Goal: Task Accomplishment & Management: Manage account settings

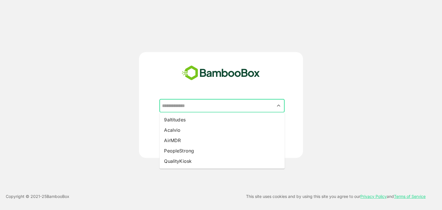
click at [235, 110] on input "text" at bounding box center [221, 105] width 123 height 11
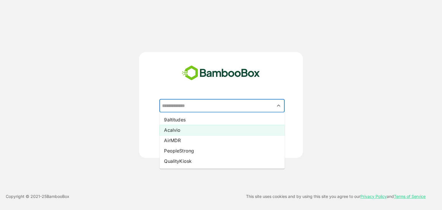
click at [201, 129] on li "Acalvio" at bounding box center [221, 130] width 125 height 10
type input "*******"
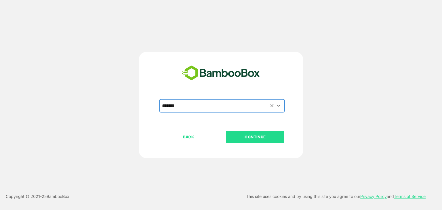
click at [265, 139] on p "CONTINUE" at bounding box center [255, 137] width 58 height 6
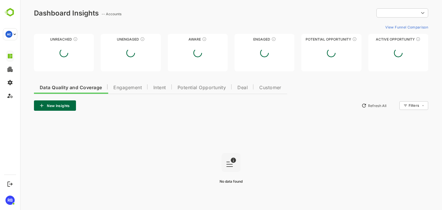
type input "**********"
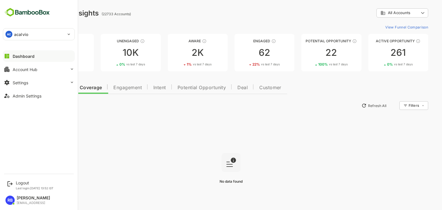
click at [18, 34] on p "acalvio" at bounding box center [21, 34] width 14 height 6
click at [411, 11] on div at bounding box center [221, 105] width 442 height 210
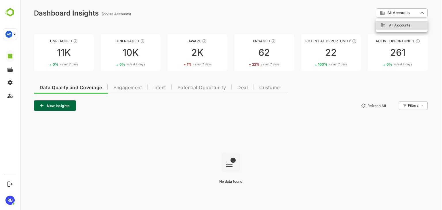
click at [407, 14] on body "**********" at bounding box center [231, 115] width 422 height 231
click at [331, 6] on div at bounding box center [231, 105] width 422 height 210
click at [346, 49] on div "22" at bounding box center [331, 52] width 60 height 9
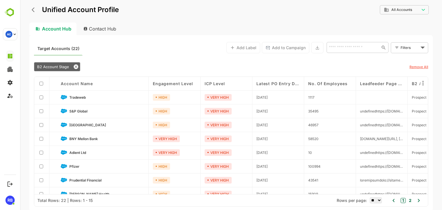
click at [35, 10] on icon "back" at bounding box center [35, 10] width 6 height 6
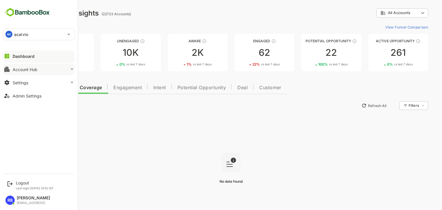
click at [45, 68] on button "Account Hub" at bounding box center [39, 70] width 72 height 12
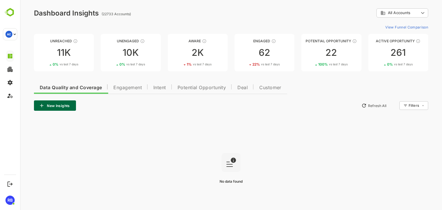
click at [204, 24] on div "View Funnel Comparison" at bounding box center [231, 26] width 394 height 9
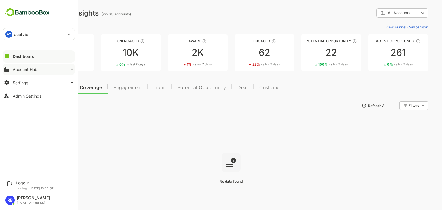
click at [43, 69] on button "Account Hub" at bounding box center [39, 70] width 72 height 12
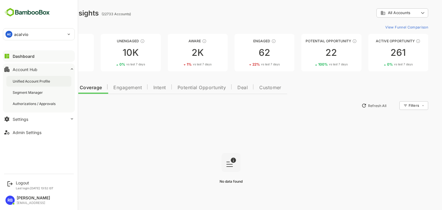
click at [34, 81] on div "Unified Account Profile" at bounding box center [32, 81] width 39 height 5
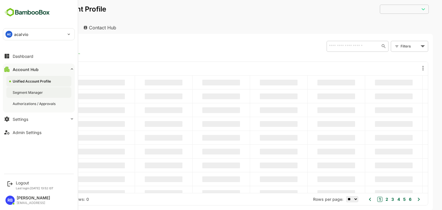
type input "**********"
click at [34, 93] on div "Segment Manager" at bounding box center [28, 92] width 31 height 5
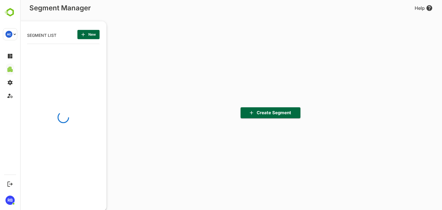
scroll to position [145, 71]
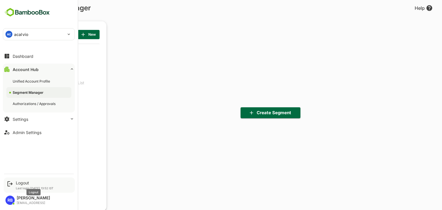
click at [24, 181] on div "Logout" at bounding box center [35, 182] width 38 height 5
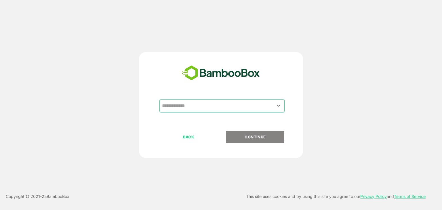
click at [224, 108] on input "text" at bounding box center [221, 105] width 123 height 11
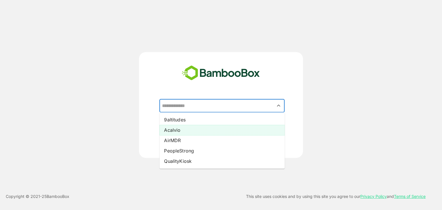
click at [187, 130] on li "Acalvio" at bounding box center [221, 130] width 125 height 10
type input "*******"
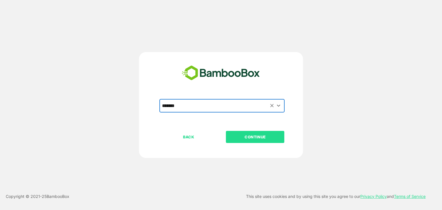
click at [265, 136] on p "CONTINUE" at bounding box center [255, 137] width 58 height 6
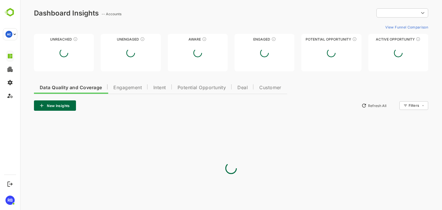
type input "**********"
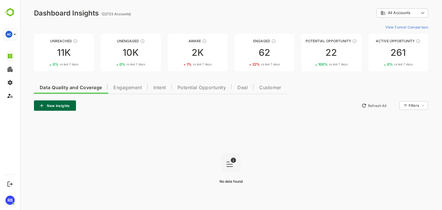
click at [422, 13] on body "**********" at bounding box center [231, 115] width 422 height 231
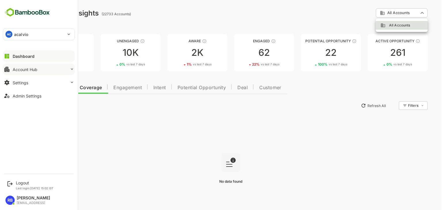
click at [42, 72] on button "Account Hub" at bounding box center [39, 70] width 72 height 12
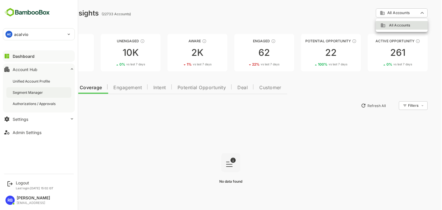
click at [40, 90] on div "Segment Manager" at bounding box center [28, 92] width 31 height 5
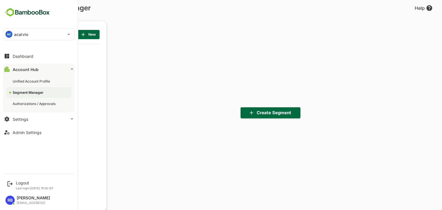
scroll to position [145, 71]
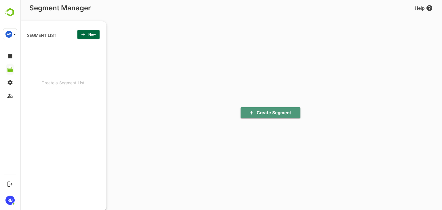
click at [291, 117] on button "Create Segment" at bounding box center [270, 112] width 60 height 11
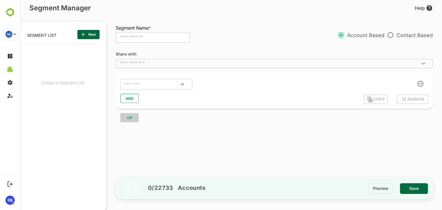
click at [146, 40] on input "text" at bounding box center [153, 37] width 74 height 11
type input "**********"
click at [156, 86] on input "text" at bounding box center [149, 84] width 54 height 7
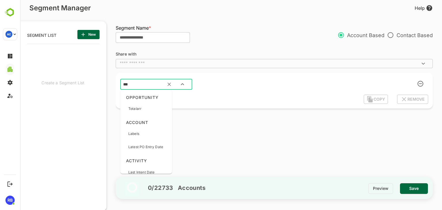
type input "****"
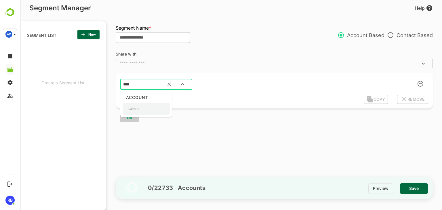
click at [145, 106] on div "Labels" at bounding box center [145, 109] width 47 height 12
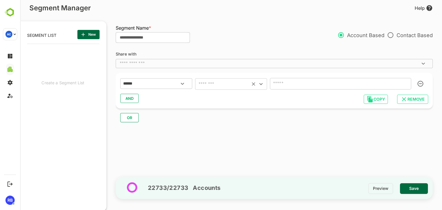
click at [216, 83] on input "text" at bounding box center [222, 84] width 51 height 8
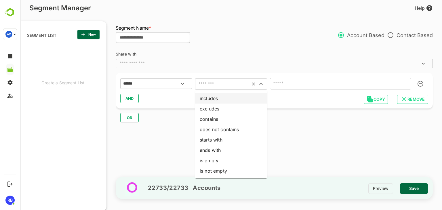
click at [216, 99] on li "includes" at bounding box center [231, 98] width 72 height 10
type input "********"
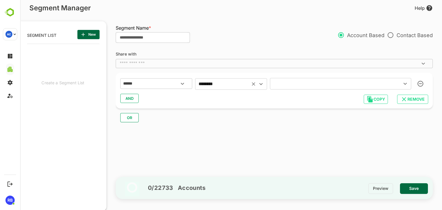
click at [293, 84] on input "text" at bounding box center [331, 84] width 121 height 8
click at [238, 102] on div "AND" at bounding box center [274, 98] width 308 height 11
click at [416, 187] on span "Save" at bounding box center [413, 188] width 19 height 7
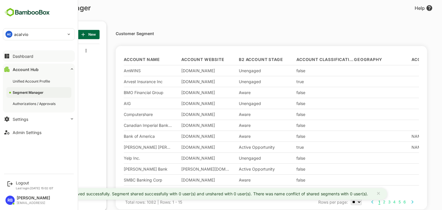
click at [30, 58] on div "Dashboard" at bounding box center [23, 56] width 21 height 5
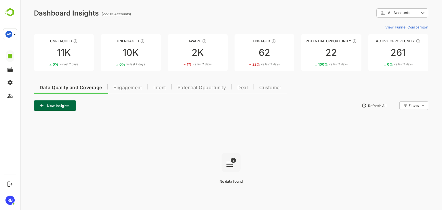
click at [422, 11] on body "**********" at bounding box center [231, 115] width 422 height 231
click at [406, 38] on span "Customer Segment" at bounding box center [402, 37] width 34 height 5
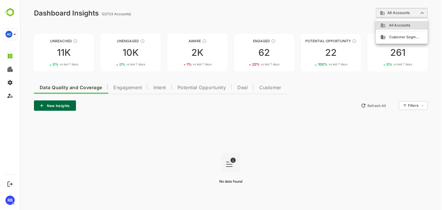
type input "**********"
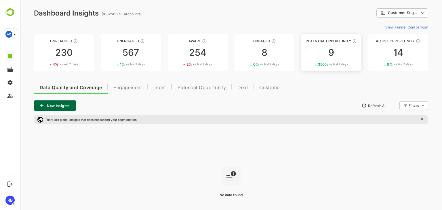
click at [332, 53] on div "9" at bounding box center [331, 52] width 60 height 9
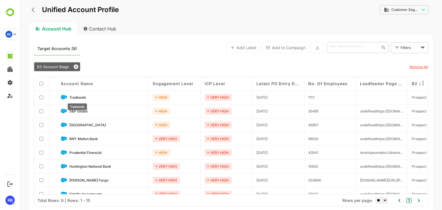
click at [81, 95] on span "Tradeweb" at bounding box center [77, 97] width 16 height 4
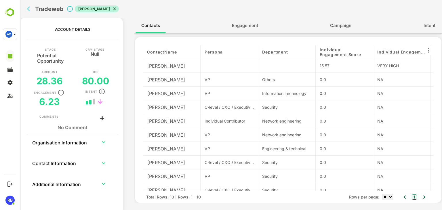
click at [241, 22] on span "Engagement" at bounding box center [245, 25] width 26 height 7
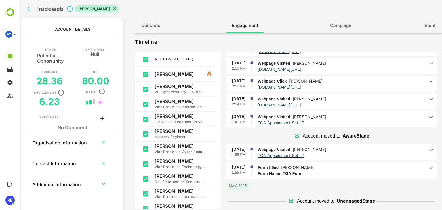
scroll to position [85, 0]
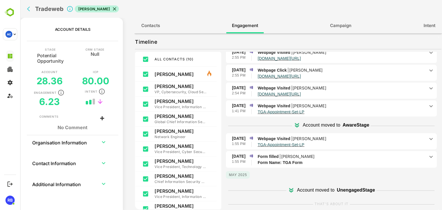
click at [349, 20] on p "Form filled | [PERSON_NAME]" at bounding box center [340, 17] width 167 height 6
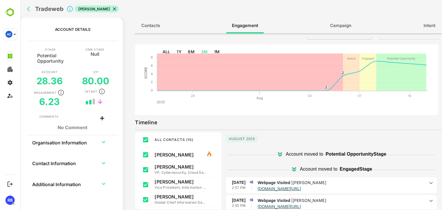
scroll to position [0, 0]
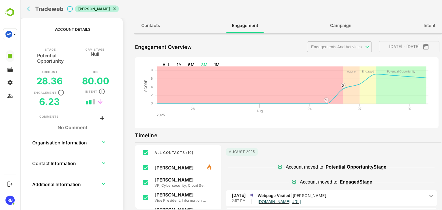
click at [150, 28] on span "Contacts" at bounding box center [150, 25] width 19 height 7
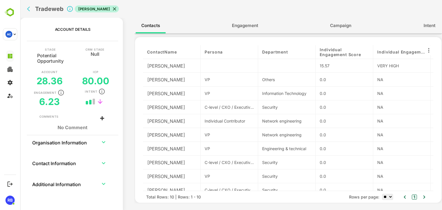
click at [248, 24] on span "Engagement" at bounding box center [245, 25] width 26 height 7
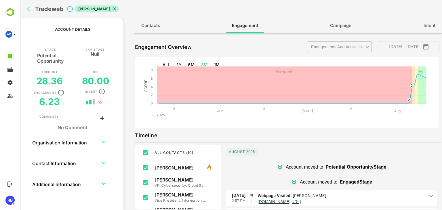
click at [146, 27] on span "Contacts" at bounding box center [150, 25] width 19 height 7
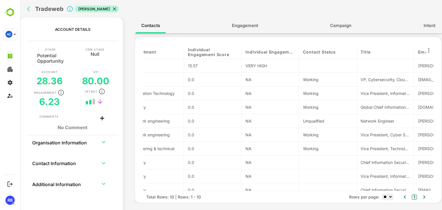
scroll to position [0, 214]
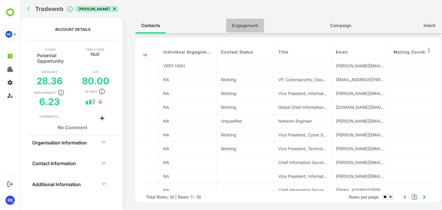
click at [238, 23] on span "Engagement" at bounding box center [245, 25] width 26 height 7
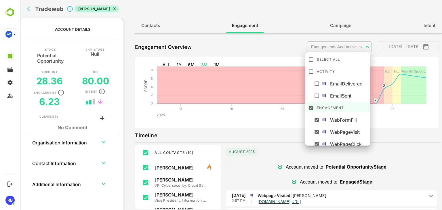
click at [360, 48] on body "**********" at bounding box center [231, 105] width 422 height 210
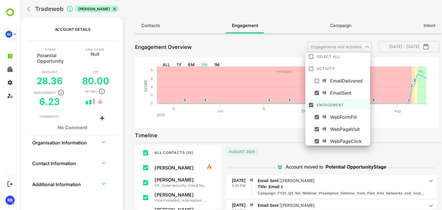
click at [277, 127] on div at bounding box center [231, 105] width 422 height 210
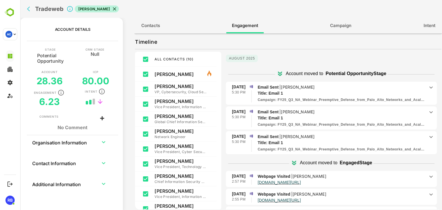
scroll to position [0, 0]
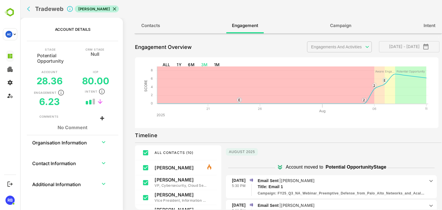
click at [363, 45] on body "**********" at bounding box center [231, 105] width 422 height 210
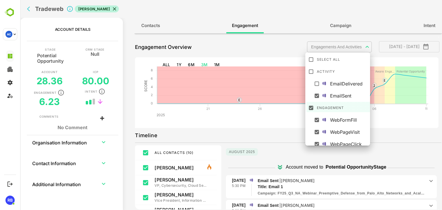
scroll to position [3, 0]
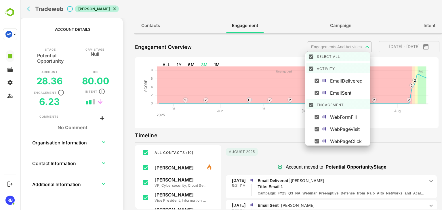
click at [281, 143] on div at bounding box center [231, 105] width 422 height 210
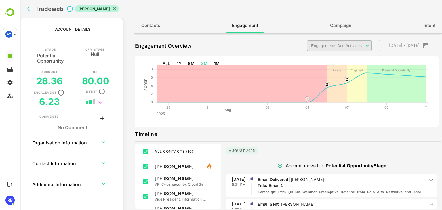
scroll to position [0, 0]
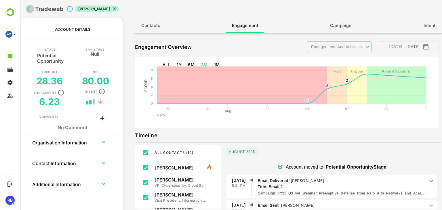
click at [28, 8] on icon "back" at bounding box center [28, 9] width 3 height 5
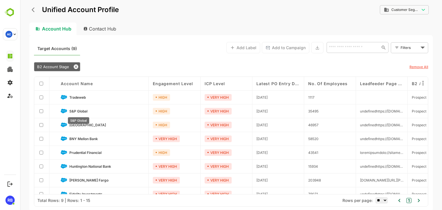
click at [87, 109] on span "S&P Global" at bounding box center [78, 111] width 18 height 4
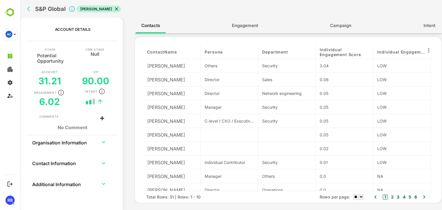
drag, startPoint x: 244, startPoint y: 26, endPoint x: 235, endPoint y: 26, distance: 8.6
click at [235, 26] on span "Engagement" at bounding box center [245, 25] width 26 height 7
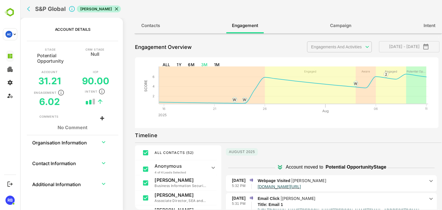
click at [358, 45] on body "**********" at bounding box center [231, 105] width 422 height 210
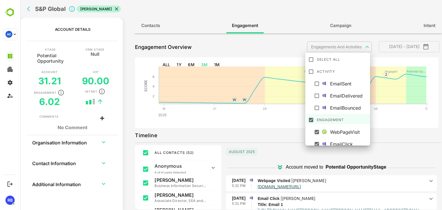
scroll to position [16, 0]
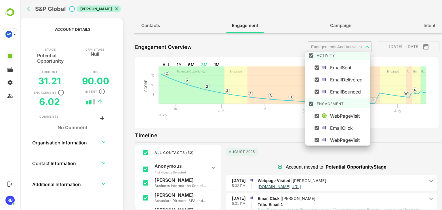
click at [280, 129] on div at bounding box center [231, 105] width 422 height 210
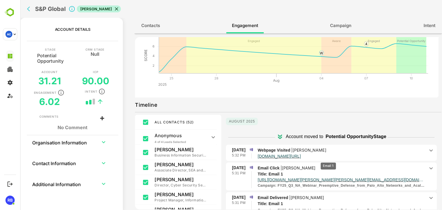
scroll to position [0, 0]
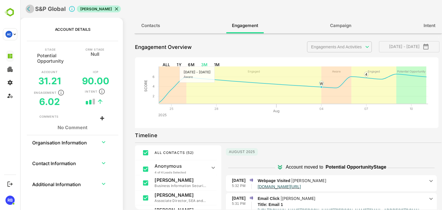
click at [27, 12] on button "back" at bounding box center [30, 9] width 9 height 9
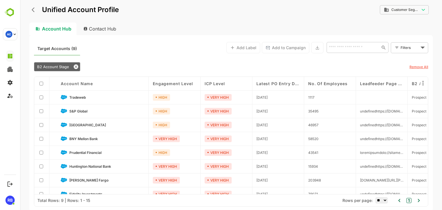
drag, startPoint x: 79, startPoint y: 123, endPoint x: 72, endPoint y: 121, distance: 7.8
click at [72, 121] on div "[GEOGRAPHIC_DATA]" at bounding box center [103, 125] width 92 height 14
click at [74, 123] on span "[GEOGRAPHIC_DATA]" at bounding box center [87, 125] width 37 height 4
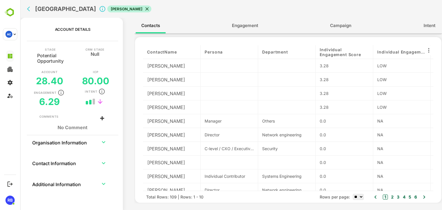
click at [244, 22] on span "Engagement" at bounding box center [245, 25] width 26 height 7
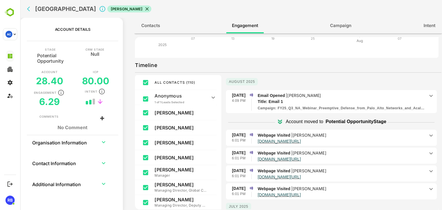
scroll to position [71, 0]
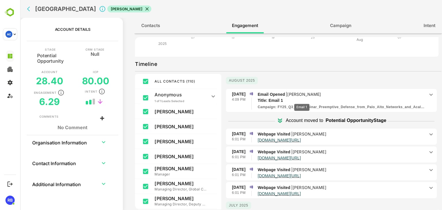
click at [301, 100] on p "Title: Email 1" at bounding box center [336, 100] width 159 height 6
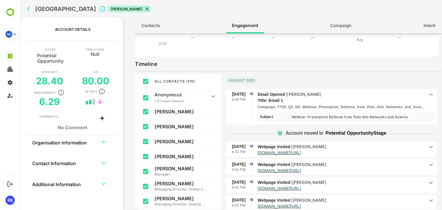
scroll to position [0, 0]
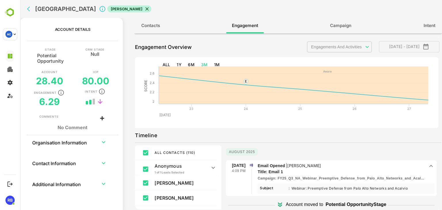
click at [354, 48] on body "**********" at bounding box center [231, 105] width 422 height 210
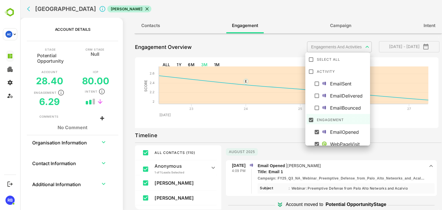
scroll to position [16, 0]
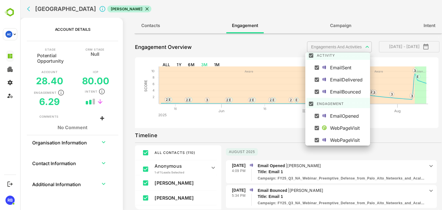
drag, startPoint x: 295, startPoint y: 134, endPoint x: 256, endPoint y: 134, distance: 38.5
click at [256, 134] on div at bounding box center [231, 105] width 422 height 210
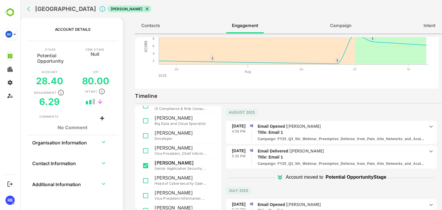
scroll to position [38, 0]
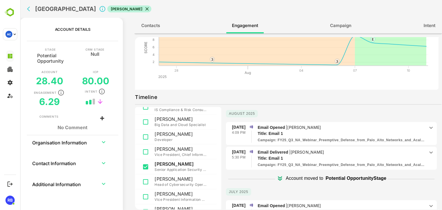
drag, startPoint x: 411, startPoint y: 136, endPoint x: 305, endPoint y: 136, distance: 105.8
click at [305, 136] on span "Email Opened | [PERSON_NAME] Title: Email 1 Campaign : FY25_Q3_NA_Webinar_Preem…" at bounding box center [340, 133] width 167 height 18
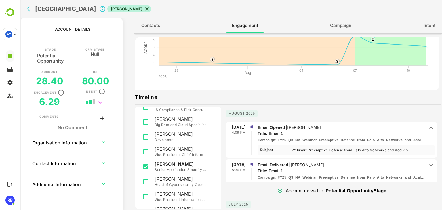
scroll to position [93, 0]
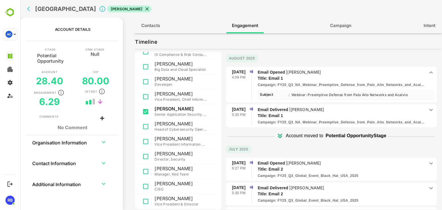
click at [404, 75] on p "Email Delivered | [PERSON_NAME]" at bounding box center [340, 72] width 167 height 6
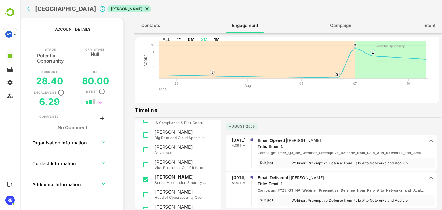
scroll to position [0, 0]
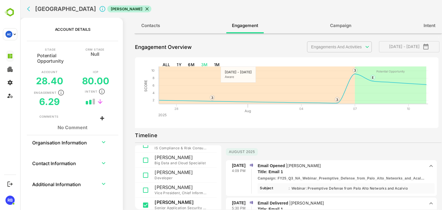
click at [30, 11] on icon "back" at bounding box center [28, 9] width 3 height 5
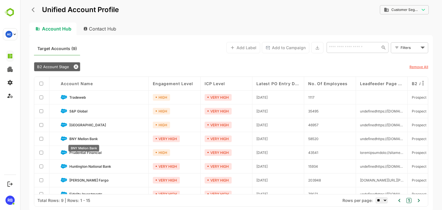
click at [82, 138] on span "BNY Mellon Bank" at bounding box center [83, 139] width 28 height 4
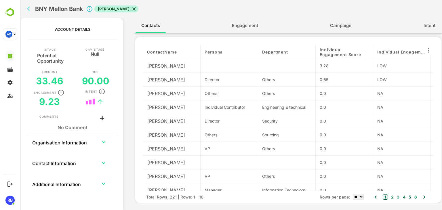
click at [249, 25] on span "Engagement" at bounding box center [245, 25] width 26 height 7
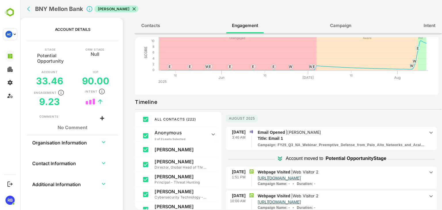
scroll to position [39, 0]
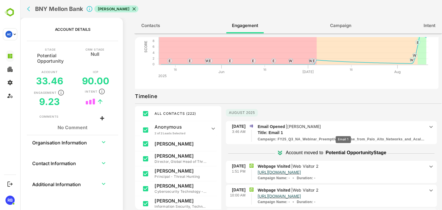
drag, startPoint x: 343, startPoint y: 132, endPoint x: 327, endPoint y: 127, distance: 16.4
click at [327, 127] on p "Email Opened | [PERSON_NAME]" at bounding box center [340, 126] width 167 height 6
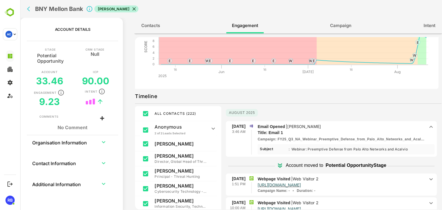
scroll to position [0, 0]
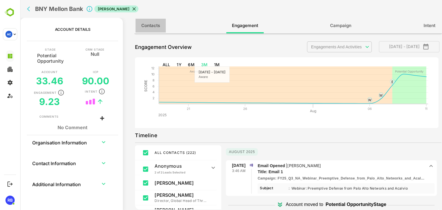
click at [148, 24] on span "Contacts" at bounding box center [150, 25] width 19 height 7
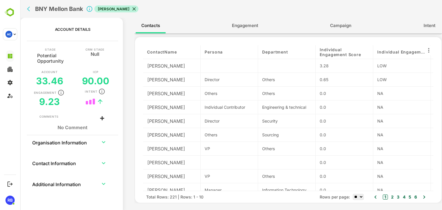
drag, startPoint x: 250, startPoint y: 25, endPoint x: 247, endPoint y: 24, distance: 3.0
click at [247, 24] on span "Engagement" at bounding box center [245, 25] width 26 height 7
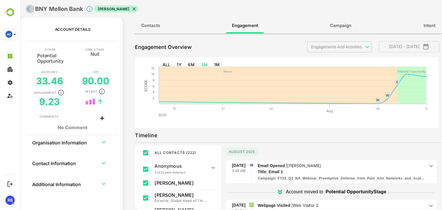
click at [27, 9] on icon "back" at bounding box center [30, 9] width 6 height 6
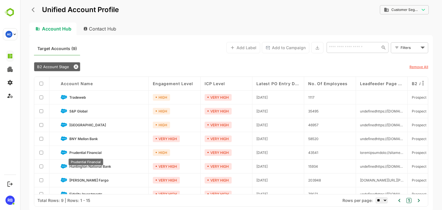
click at [91, 153] on span "Prudential Financial" at bounding box center [85, 152] width 32 height 4
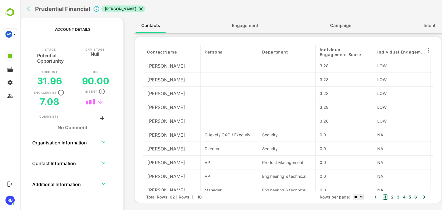
click at [240, 27] on span "Engagement" at bounding box center [245, 25] width 26 height 7
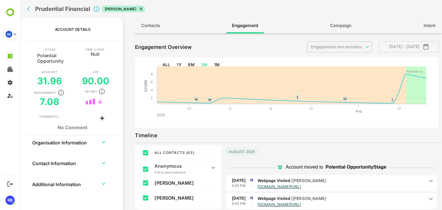
click at [29, 10] on icon "back" at bounding box center [30, 9] width 6 height 6
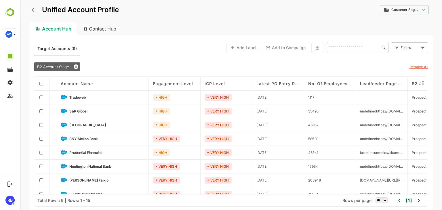
scroll to position [22, 0]
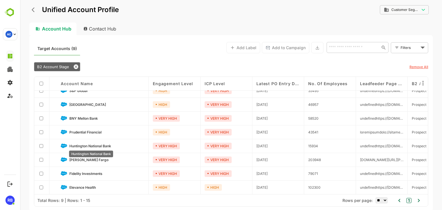
click at [86, 144] on span "Huntington National Bank" at bounding box center [90, 146] width 42 height 4
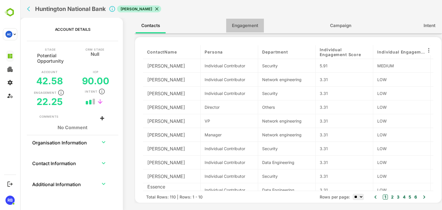
click at [238, 28] on span "Engagement" at bounding box center [245, 25] width 26 height 7
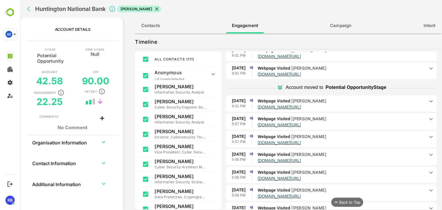
scroll to position [359, 0]
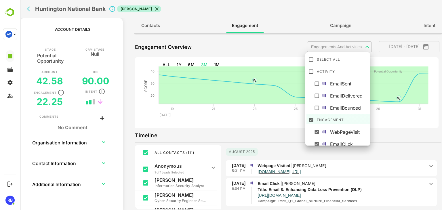
scroll to position [16, 0]
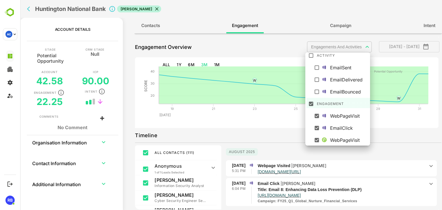
click at [356, 45] on body "**********" at bounding box center [231, 105] width 422 height 210
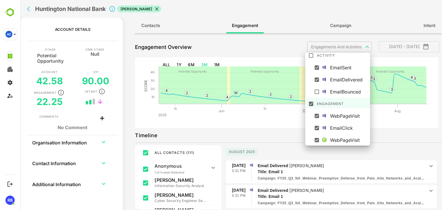
click at [287, 119] on div at bounding box center [231, 105] width 422 height 210
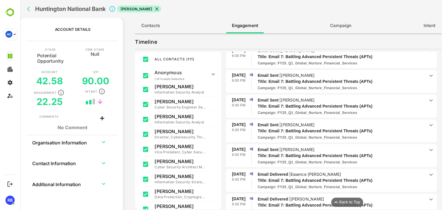
scroll to position [0, 0]
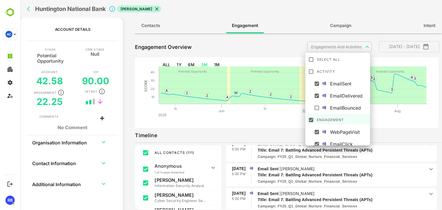
click at [337, 47] on body "**********" at bounding box center [231, 105] width 422 height 210
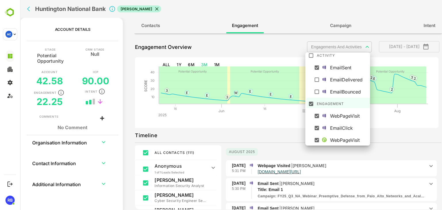
click at [279, 121] on div at bounding box center [231, 105] width 422 height 210
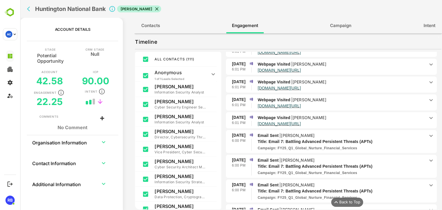
scroll to position [1963, 0]
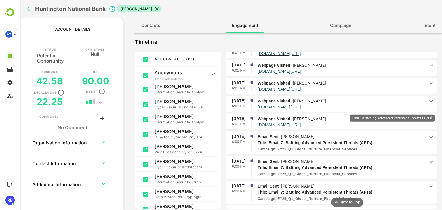
drag, startPoint x: 382, startPoint y: 111, endPoint x: 392, endPoint y: 111, distance: 10.1
click at [392, 140] on p "Title: Email 7: Battling Advanced Persistent Threats (APTs)" at bounding box center [336, 143] width 159 height 6
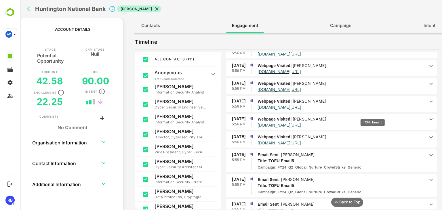
scroll to position [3412, 0]
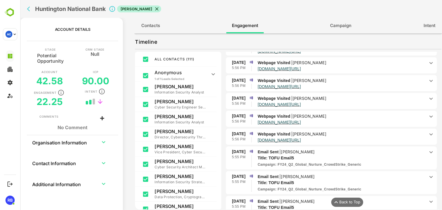
click at [28, 10] on icon "back" at bounding box center [30, 9] width 6 height 6
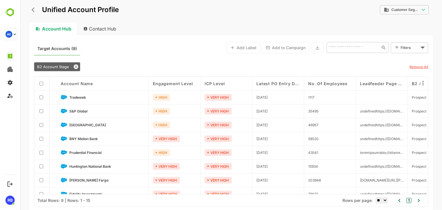
scroll to position [22, 0]
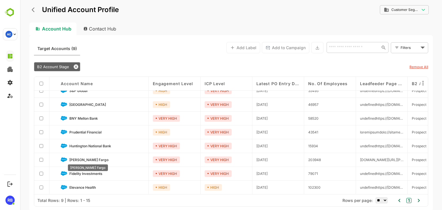
click at [78, 158] on span "[PERSON_NAME] Fargo" at bounding box center [88, 160] width 39 height 4
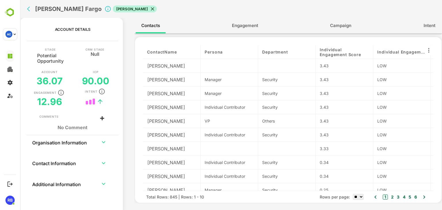
click at [247, 33] on div "Contacts Engagement Campaign Intent" at bounding box center [287, 26] width 307 height 16
click at [245, 28] on span "Engagement" at bounding box center [245, 25] width 26 height 7
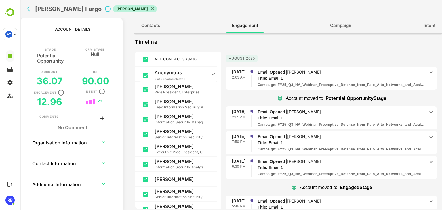
scroll to position [93, 0]
click at [337, 76] on p "Email Opened | [PERSON_NAME]" at bounding box center [340, 72] width 167 height 6
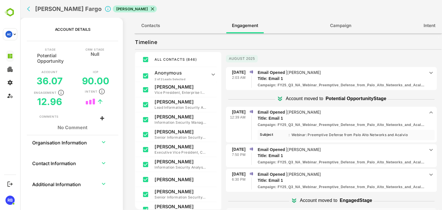
click at [337, 114] on p "Email Opened | [PERSON_NAME]" at bounding box center [340, 112] width 167 height 6
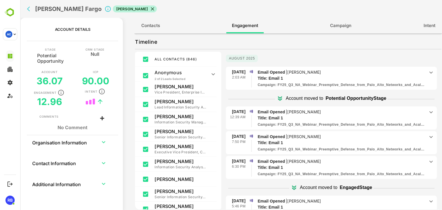
scroll to position [0, 0]
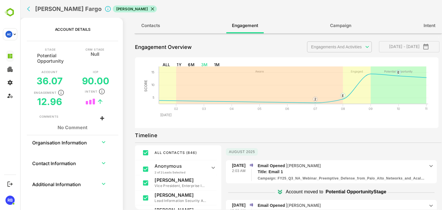
click at [266, 127] on rect at bounding box center [286, 95] width 302 height 66
click at [29, 9] on icon "back" at bounding box center [30, 9] width 6 height 6
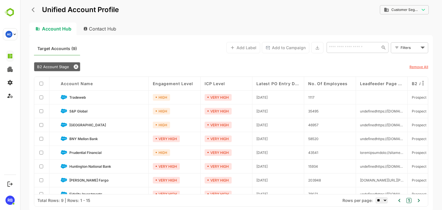
scroll to position [22, 0]
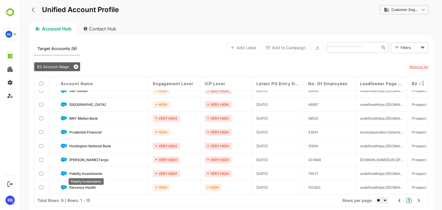
click at [89, 172] on span "Fidelity Investments" at bounding box center [85, 173] width 33 height 4
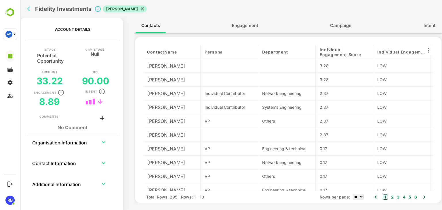
click at [248, 30] on button "Engagement" at bounding box center [245, 26] width 38 height 14
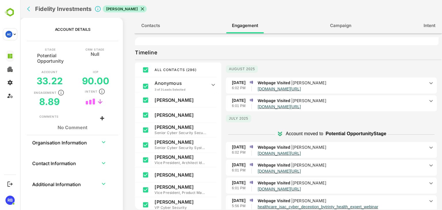
scroll to position [85, 0]
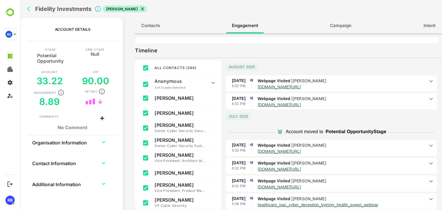
click at [345, 84] on p "[DOMAIN_NAME][URL]" at bounding box center [340, 86] width 167 height 5
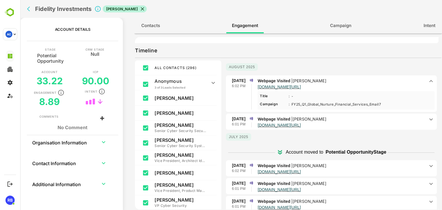
drag, startPoint x: 344, startPoint y: 83, endPoint x: 336, endPoint y: 82, distance: 7.9
click at [336, 82] on p "Webpage Visited | [PERSON_NAME]" at bounding box center [340, 81] width 167 height 6
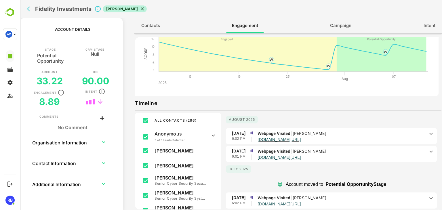
scroll to position [0, 0]
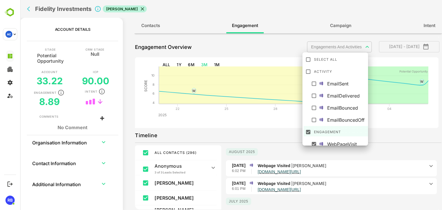
click at [365, 46] on body "**********" at bounding box center [231, 105] width 422 height 210
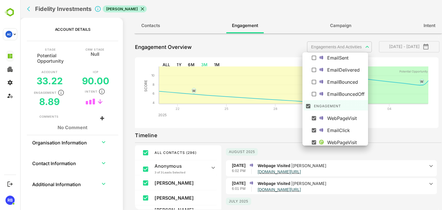
scroll to position [25, 0]
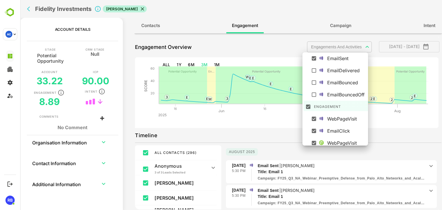
drag, startPoint x: 286, startPoint y: 114, endPoint x: 269, endPoint y: 125, distance: 20.6
click at [269, 125] on div at bounding box center [231, 105] width 422 height 210
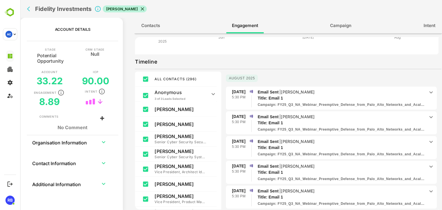
scroll to position [93, 0]
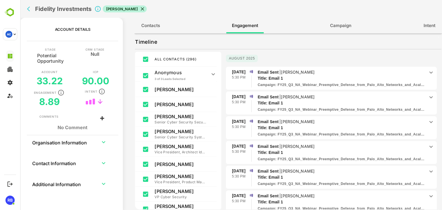
click at [347, 74] on p "Email Sent | [PERSON_NAME]" at bounding box center [340, 72] width 167 height 6
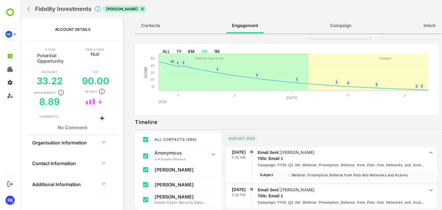
scroll to position [4, 0]
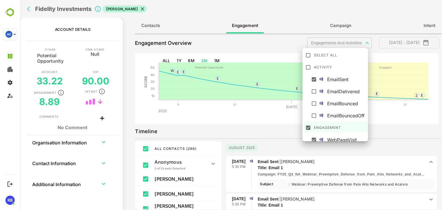
click at [349, 37] on body "**********" at bounding box center [231, 105] width 422 height 210
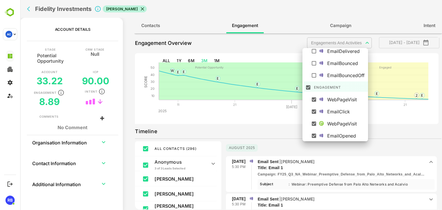
scroll to position [0, 0]
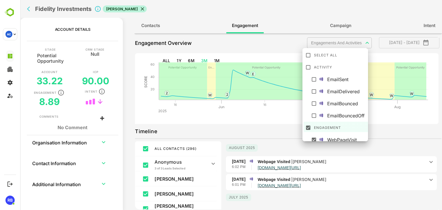
click at [282, 124] on div at bounding box center [231, 105] width 422 height 210
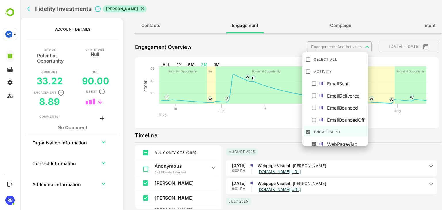
click at [366, 47] on body "**********" at bounding box center [231, 105] width 422 height 210
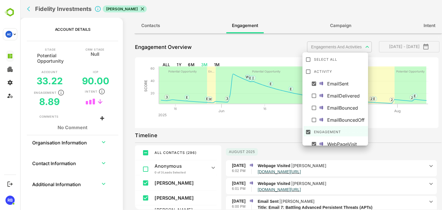
click at [284, 126] on div at bounding box center [231, 105] width 422 height 210
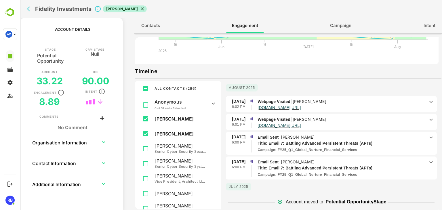
scroll to position [64, 0]
click at [399, 148] on div "Campaign : FY25_Q1_Global_Nurture_Financial_Services" at bounding box center [340, 149] width 167 height 5
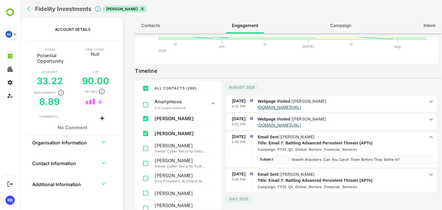
click at [388, 152] on div "Campaign : FY25_Q1_Global_Nurture_Financial_Services" at bounding box center [340, 149] width 167 height 5
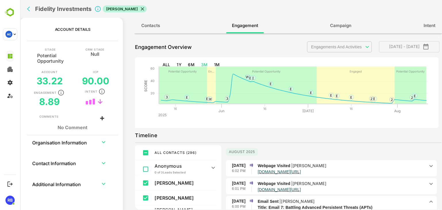
click at [28, 9] on icon "back" at bounding box center [28, 9] width 3 height 5
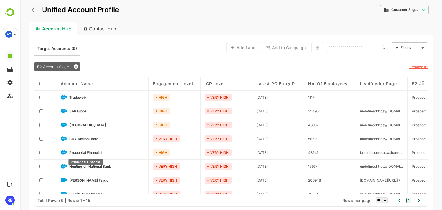
scroll to position [22, 0]
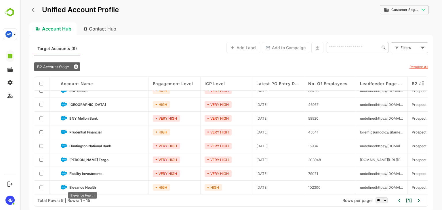
click at [81, 185] on span "Elevance Health" at bounding box center [82, 187] width 26 height 4
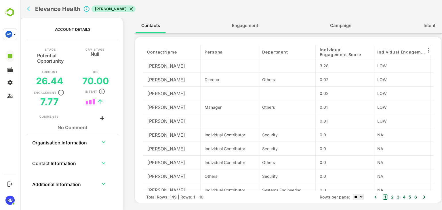
click at [249, 28] on span "Engagement" at bounding box center [245, 25] width 26 height 7
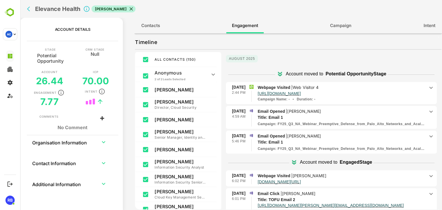
scroll to position [93, 0]
click at [339, 117] on p "Title: Email 1" at bounding box center [336, 117] width 159 height 6
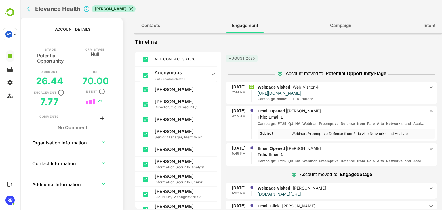
scroll to position [0, 0]
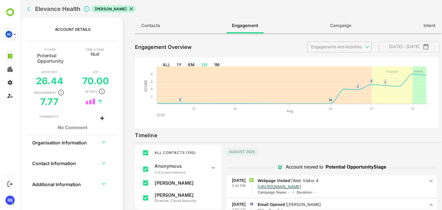
click at [30, 7] on icon "back" at bounding box center [30, 9] width 6 height 6
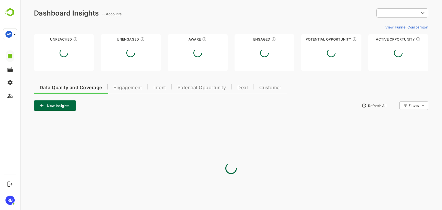
type input "**********"
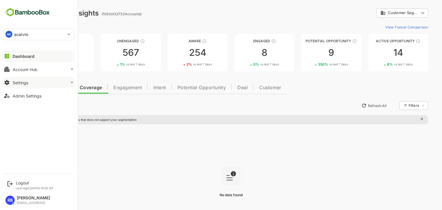
click at [26, 87] on button "Settings" at bounding box center [39, 83] width 72 height 12
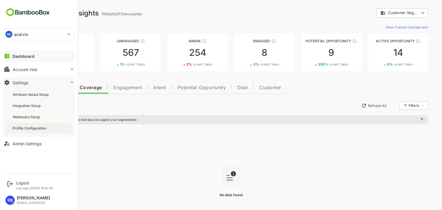
click at [35, 126] on div "Profile Configuration" at bounding box center [30, 128] width 35 height 5
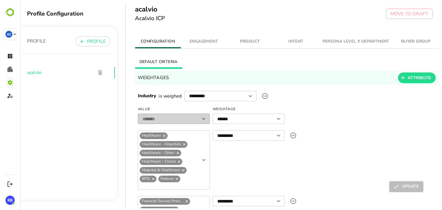
click at [196, 45] on span "ENGAGEMENT" at bounding box center [203, 41] width 39 height 7
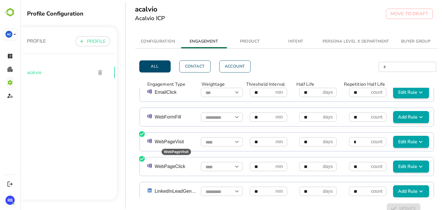
click at [173, 143] on p "WebPageVisit" at bounding box center [176, 141] width 43 height 7
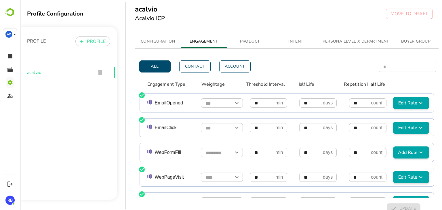
click at [399, 103] on span "Edit Rule" at bounding box center [410, 102] width 31 height 7
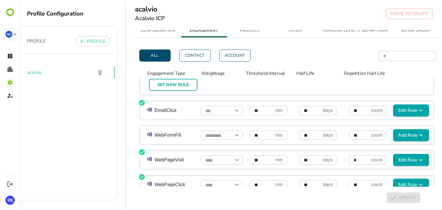
scroll to position [209, 0]
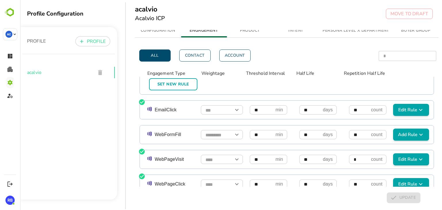
click at [400, 106] on span "Edit Rule" at bounding box center [410, 109] width 31 height 7
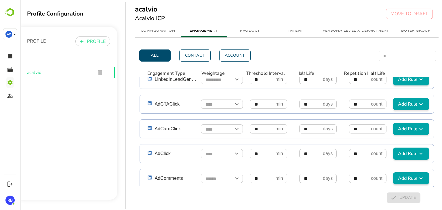
click at [404, 102] on button "Add Rule" at bounding box center [411, 104] width 36 height 12
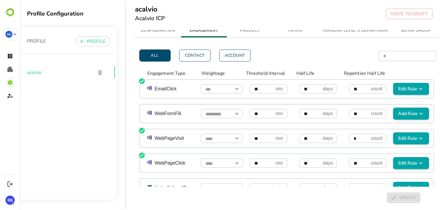
scroll to position [0, 0]
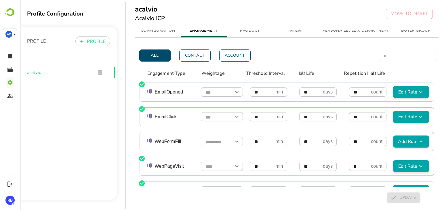
click at [405, 83] on div "EmailOpened ​ ** min ​ ** days ​ ** count ​ Edit Rule" at bounding box center [287, 92] width 294 height 18
click at [417, 89] on icon "simple table" at bounding box center [420, 92] width 7 height 7
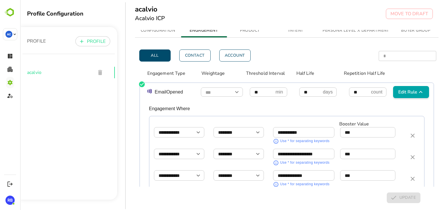
click at [410, 109] on div "**********" at bounding box center [287, 202] width 294 height 202
click at [413, 77] on div "Engagement Type Weightage Threshold Interval Half Life Repetition Half Life" at bounding box center [292, 73] width 291 height 7
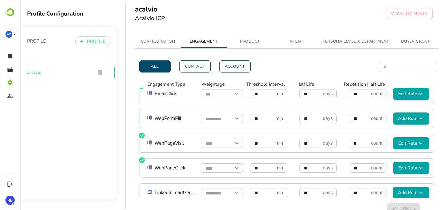
scroll to position [256, 0]
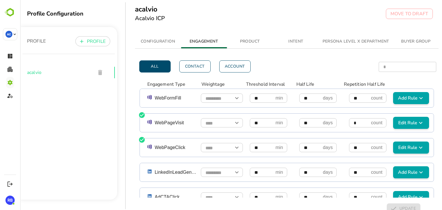
click at [400, 122] on span "Edit Rule" at bounding box center [410, 122] width 31 height 7
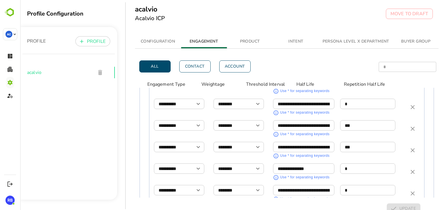
scroll to position [202, 0]
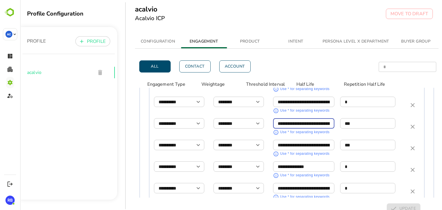
click at [301, 124] on input "**********" at bounding box center [304, 123] width 62 height 10
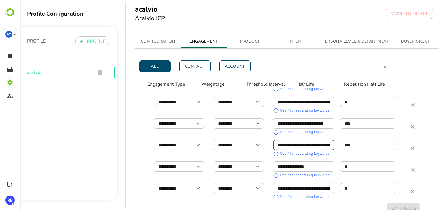
click at [294, 143] on input "**********" at bounding box center [304, 145] width 62 height 10
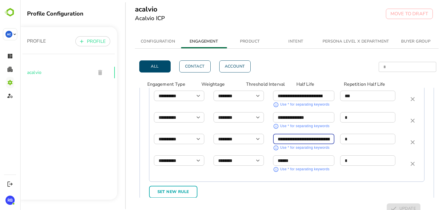
click at [299, 138] on input "**********" at bounding box center [304, 139] width 62 height 10
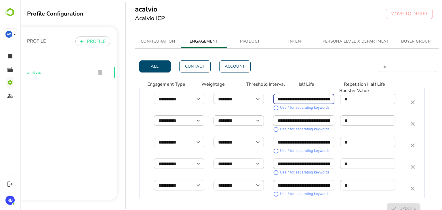
click at [298, 100] on input "**********" at bounding box center [304, 99] width 62 height 10
click at [303, 120] on input "**********" at bounding box center [304, 121] width 62 height 10
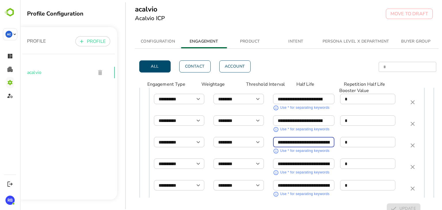
click at [300, 139] on input "**********" at bounding box center [304, 142] width 62 height 10
click at [301, 162] on input "**********" at bounding box center [304, 164] width 62 height 10
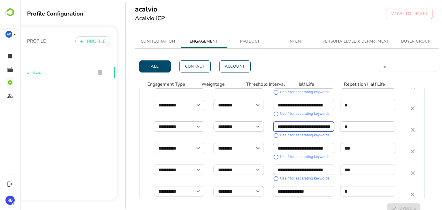
click at [302, 122] on input "**********" at bounding box center [304, 127] width 62 height 10
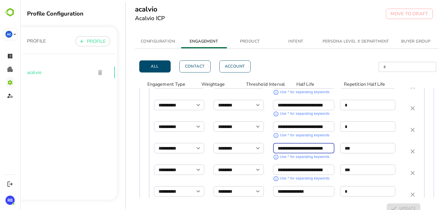
click at [306, 147] on input "**********" at bounding box center [300, 148] width 54 height 10
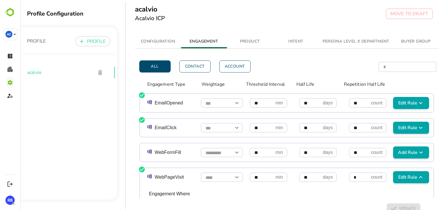
click at [405, 101] on span "Edit Rule" at bounding box center [410, 102] width 31 height 7
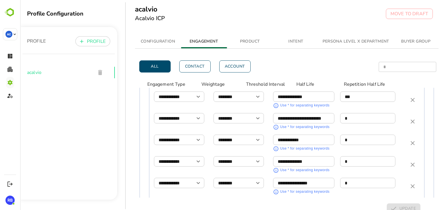
scroll to position [89, 0]
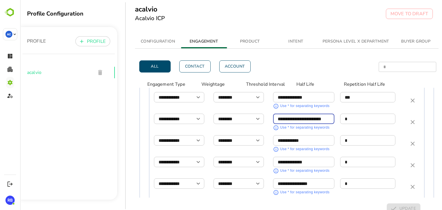
click at [302, 118] on input "**********" at bounding box center [304, 119] width 62 height 10
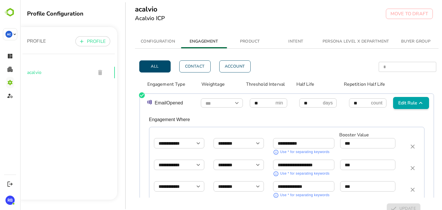
scroll to position [0, 0]
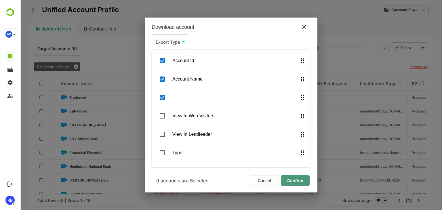
click at [296, 182] on span "Confirm" at bounding box center [295, 180] width 20 height 7
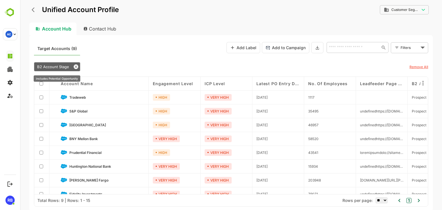
click at [75, 65] on icon at bounding box center [76, 66] width 5 height 5
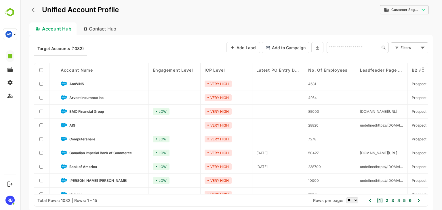
click at [413, 48] on body "**********" at bounding box center [231, 105] width 422 height 210
click at [392, 78] on span "New Filter" at bounding box center [395, 76] width 17 height 7
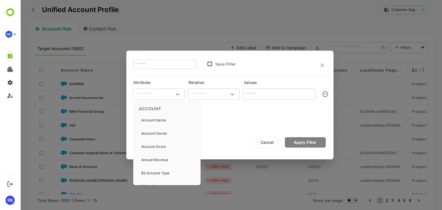
click at [150, 96] on input "text" at bounding box center [158, 94] width 49 height 7
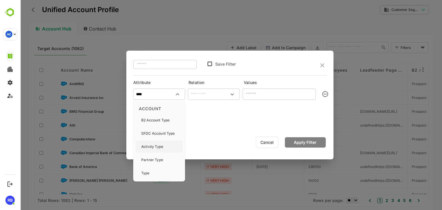
click at [156, 148] on p "Activity Type" at bounding box center [152, 146] width 22 height 5
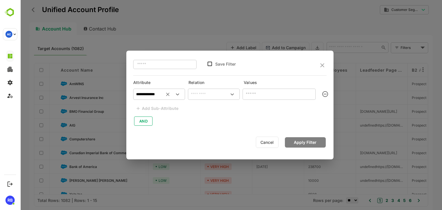
type input "**********"
click at [208, 92] on input "text" at bounding box center [213, 94] width 49 height 7
click at [208, 102] on li "includes" at bounding box center [213, 107] width 49 height 11
type input "********"
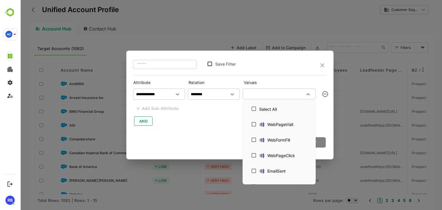
click at [255, 91] on input "text" at bounding box center [274, 93] width 60 height 7
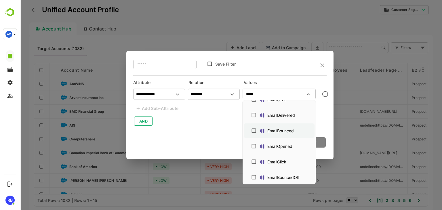
scroll to position [26, 0]
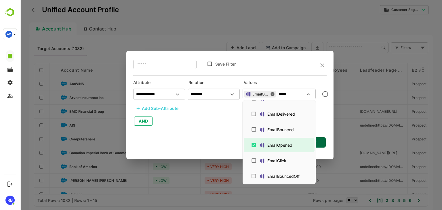
type input "*****"
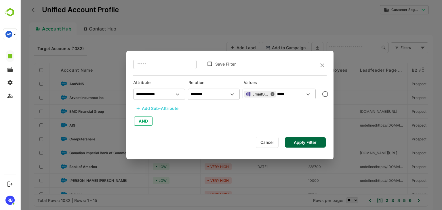
click at [166, 110] on div "Add Sub-Attribute" at bounding box center [160, 108] width 37 height 7
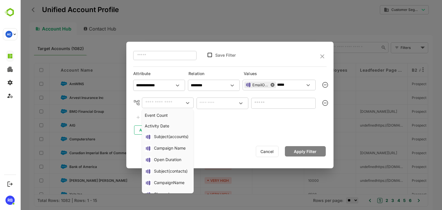
click at [154, 102] on input "text" at bounding box center [162, 102] width 39 height 7
click at [163, 145] on div "Campaign Name" at bounding box center [170, 148] width 32 height 7
type input "**********"
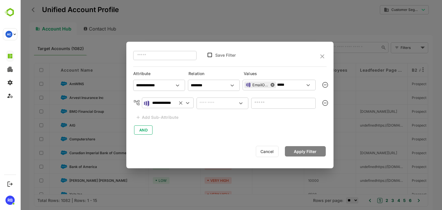
click at [217, 105] on input "text" at bounding box center [222, 103] width 49 height 7
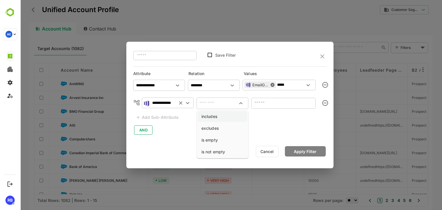
click at [216, 115] on li "includes" at bounding box center [222, 116] width 49 height 11
type input "********"
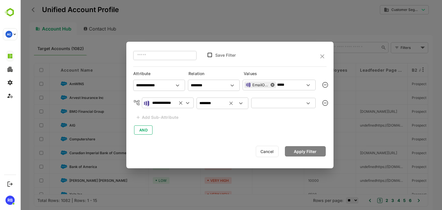
click at [276, 105] on input "text" at bounding box center [278, 102] width 51 height 7
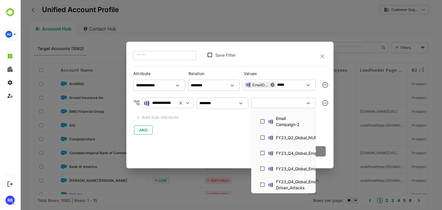
scroll to position [1665, 0]
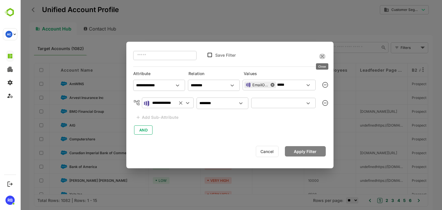
click at [321, 55] on icon "close" at bounding box center [322, 56] width 4 height 4
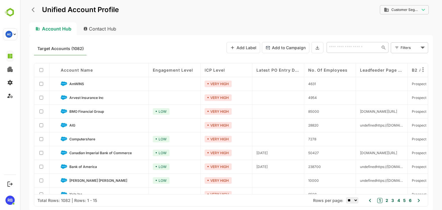
click at [35, 9] on icon "back" at bounding box center [35, 10] width 6 height 6
